Goal: Information Seeking & Learning: Learn about a topic

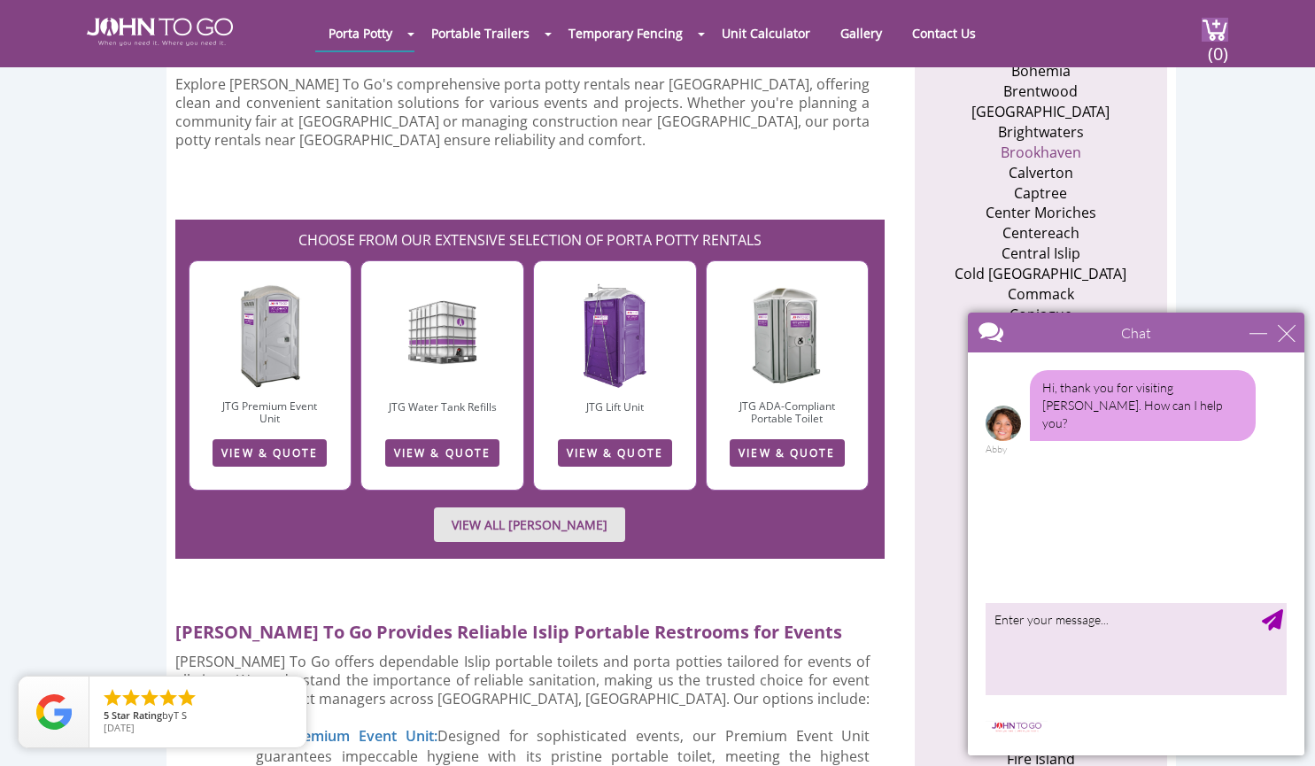
scroll to position [932, 0]
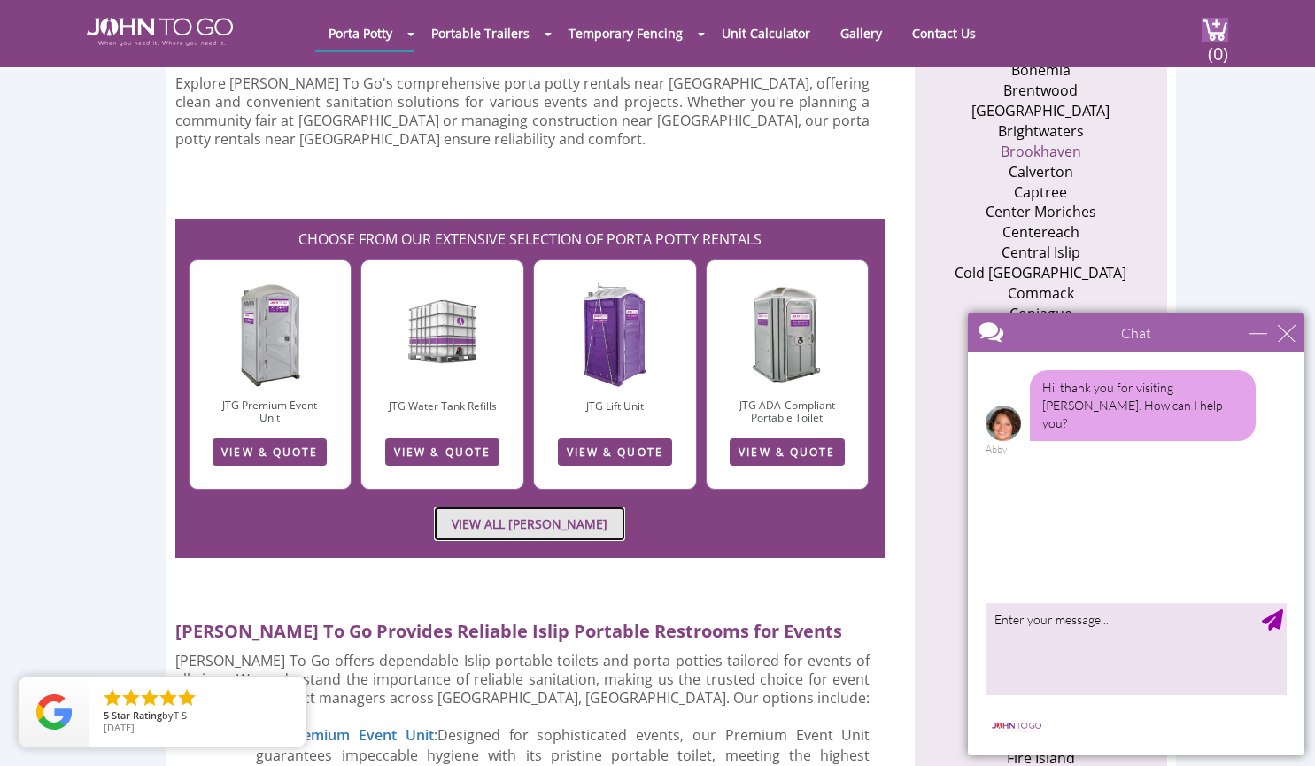
click at [501, 506] on link "VIEW ALL PORTA JOHN RENTALS" at bounding box center [529, 523] width 191 height 35
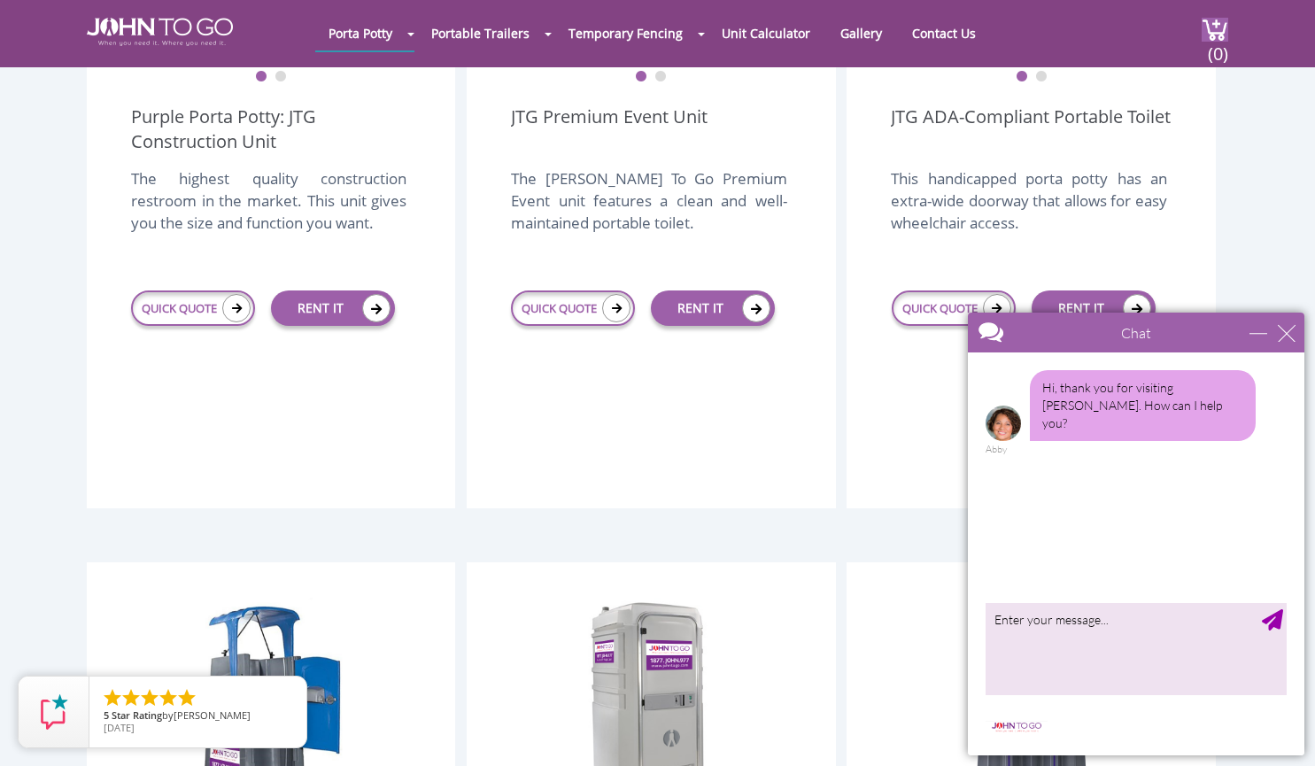
scroll to position [786, 0]
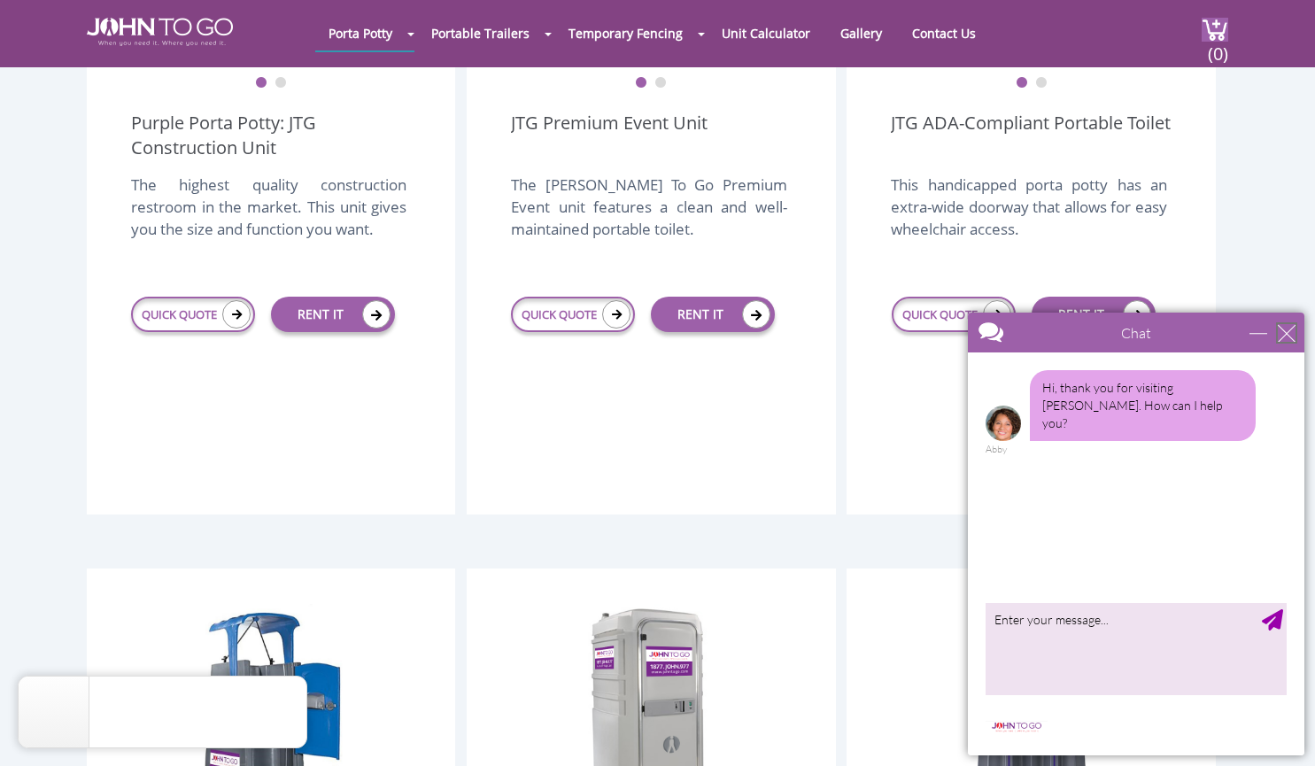
click at [1283, 326] on div "close" at bounding box center [1287, 333] width 18 height 18
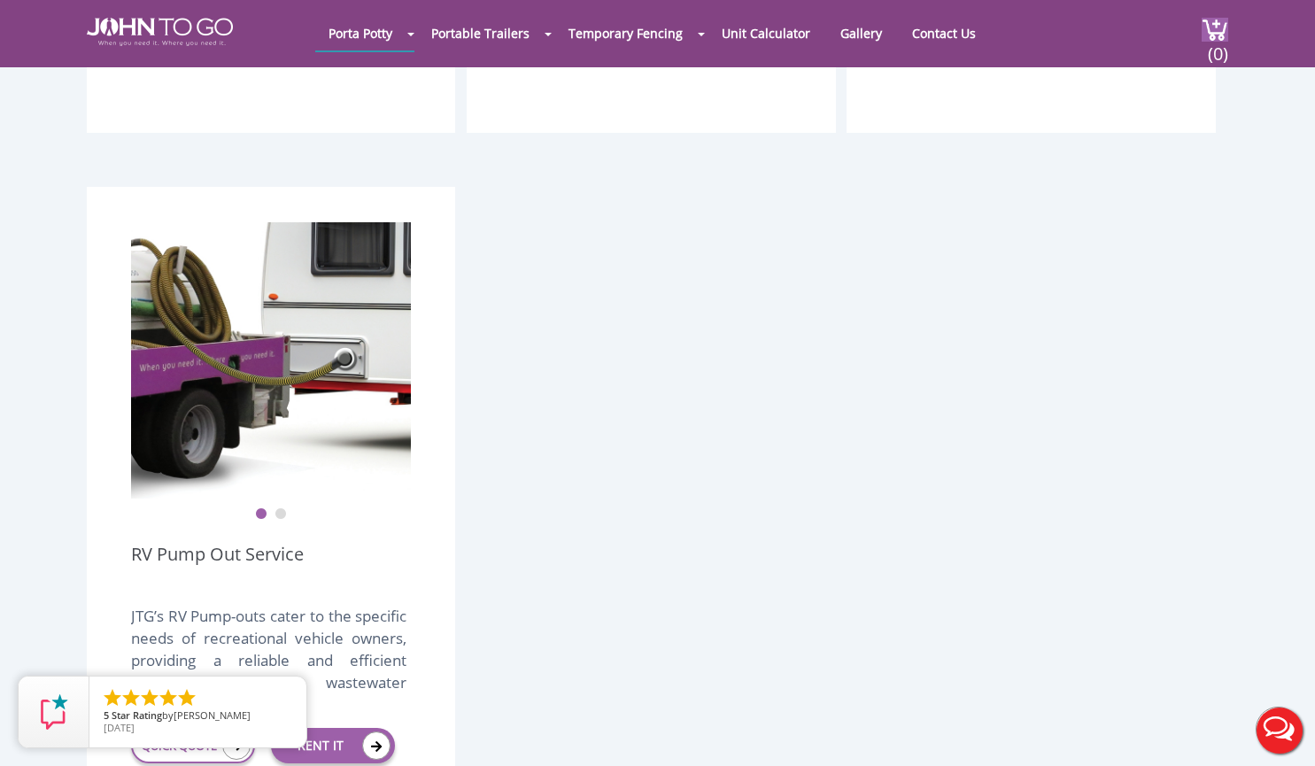
scroll to position [3595, 0]
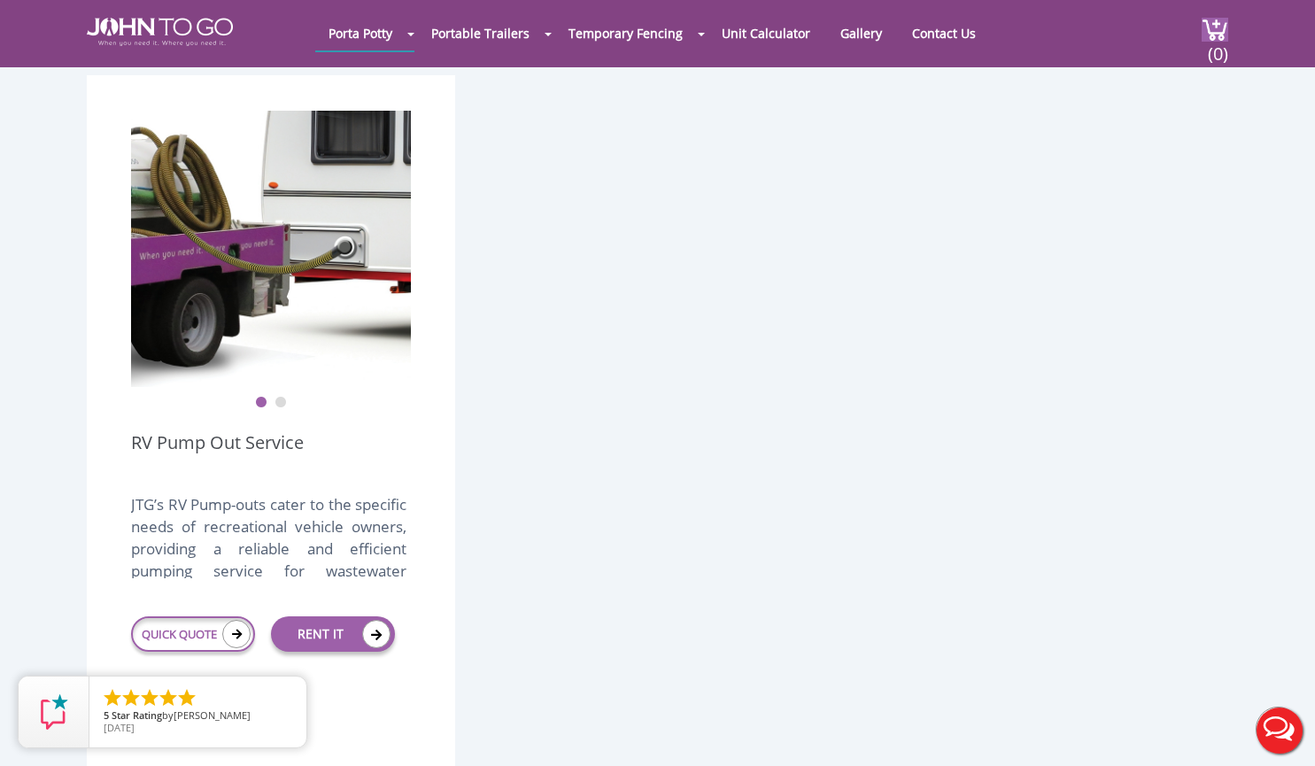
scroll to position [3620, 0]
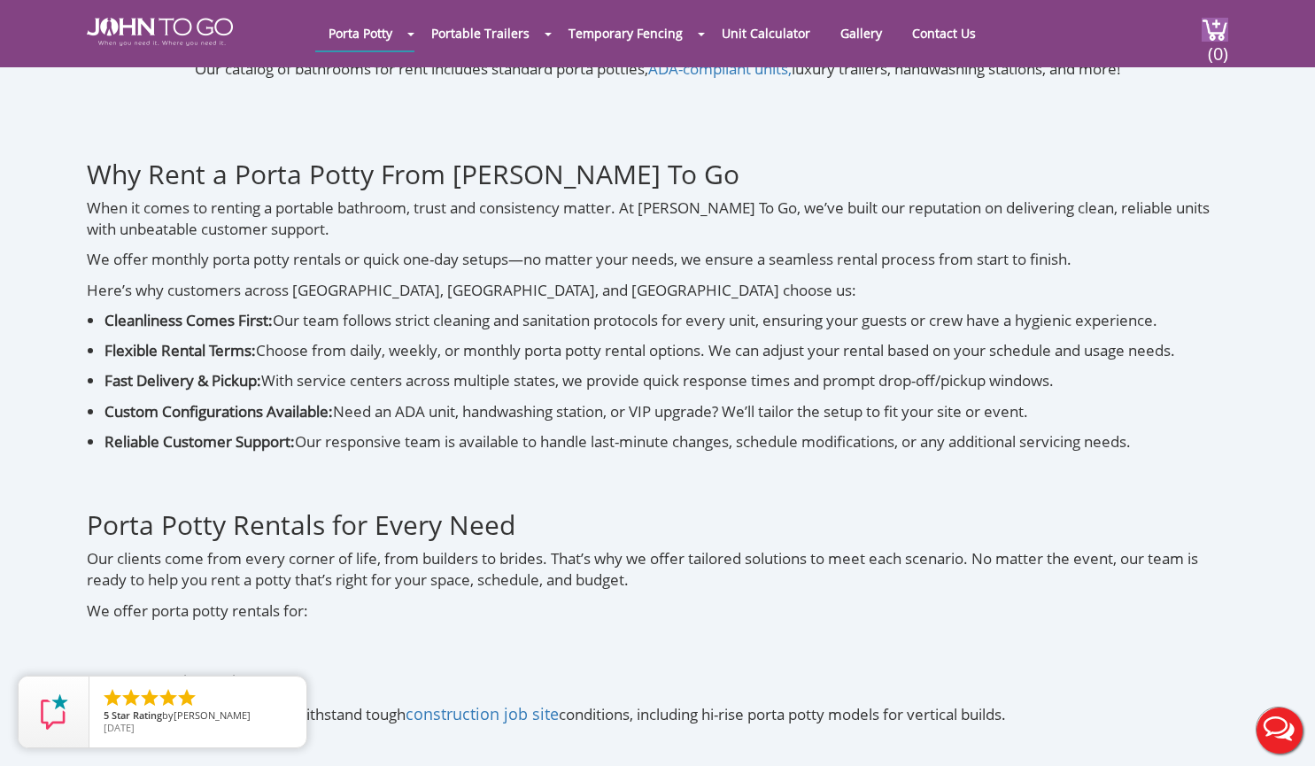
scroll to position [4989, 0]
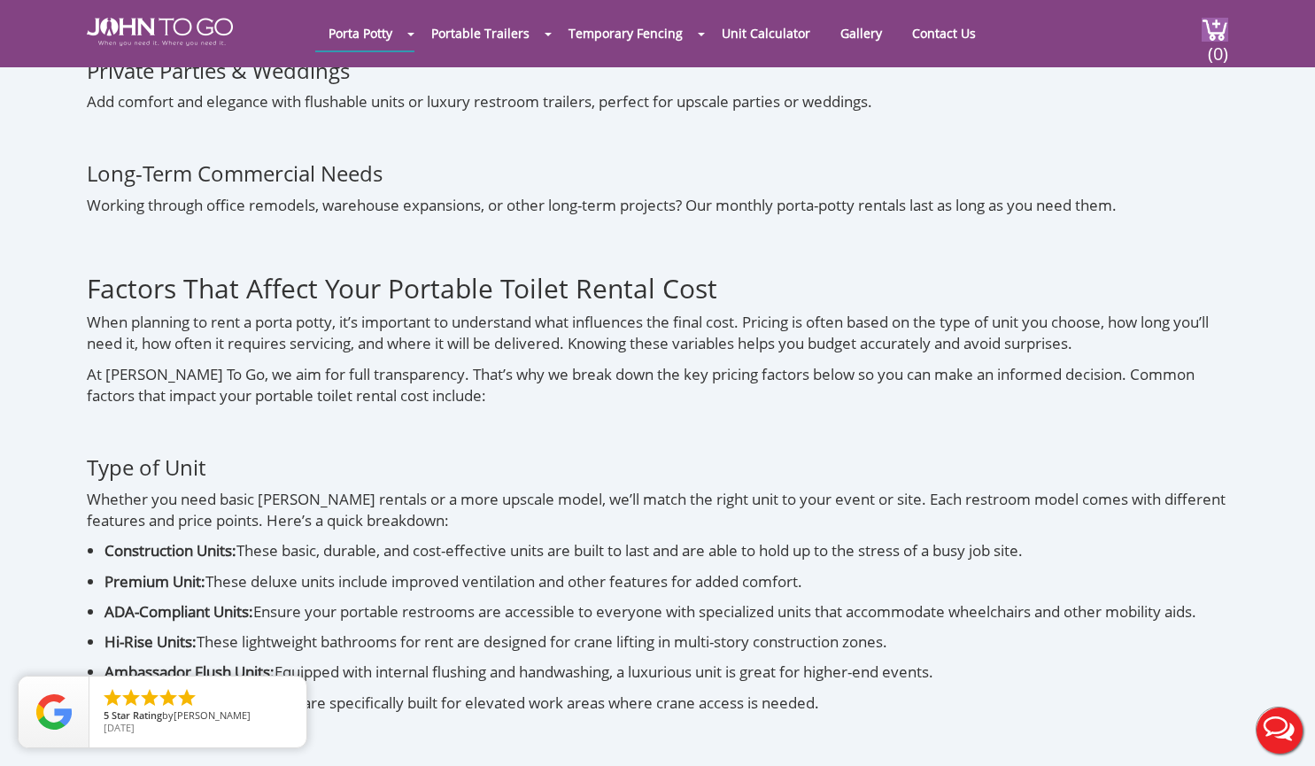
click at [726, 424] on h3 "Type of Unit" at bounding box center [657, 451] width 1141 height 55
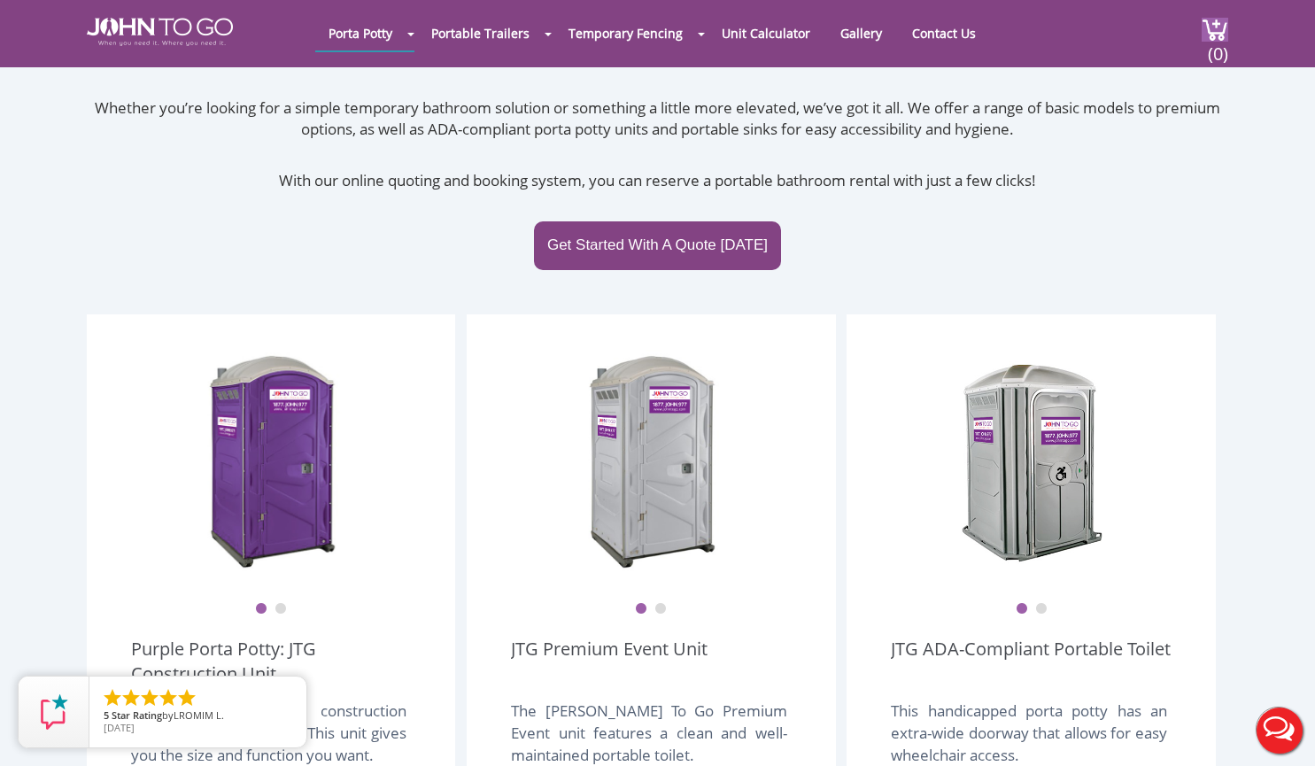
scroll to position [0, 0]
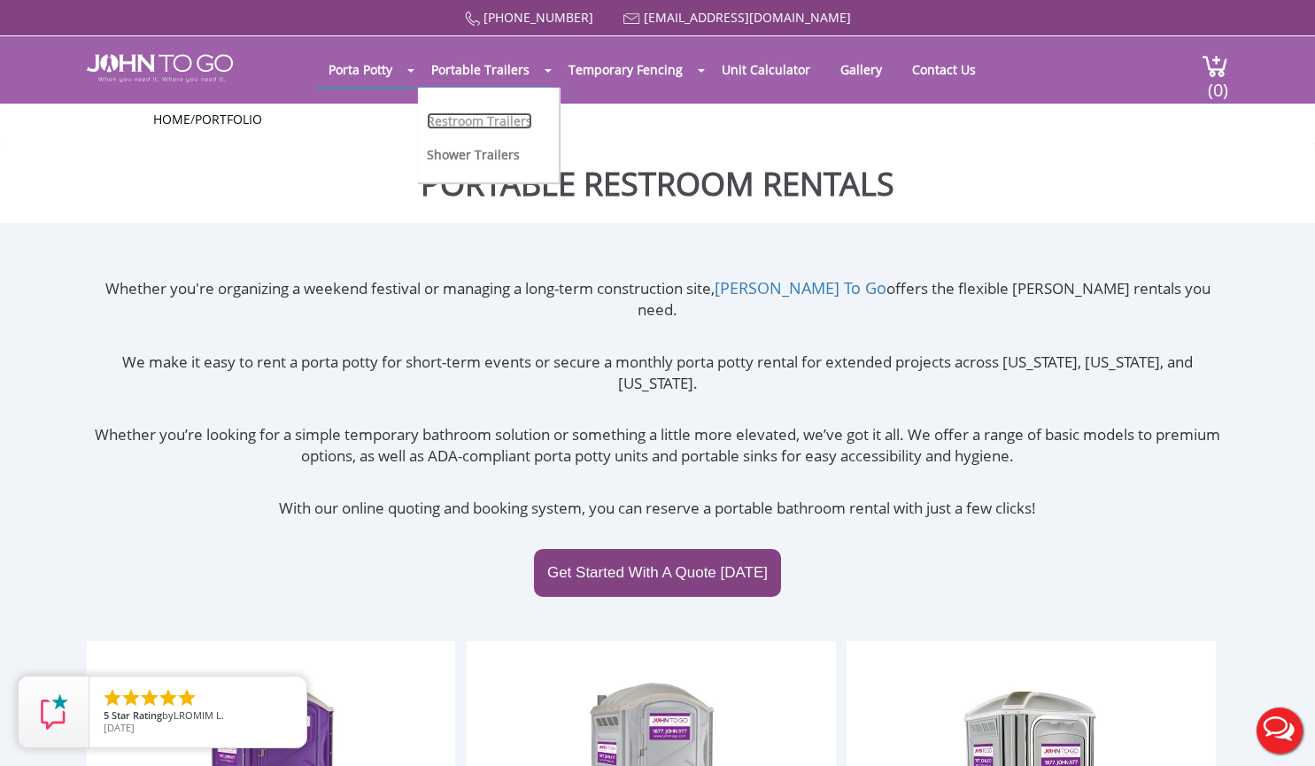
click at [493, 116] on link "Restroom Trailers" at bounding box center [479, 120] width 105 height 17
